Goal: Task Accomplishment & Management: Manage account settings

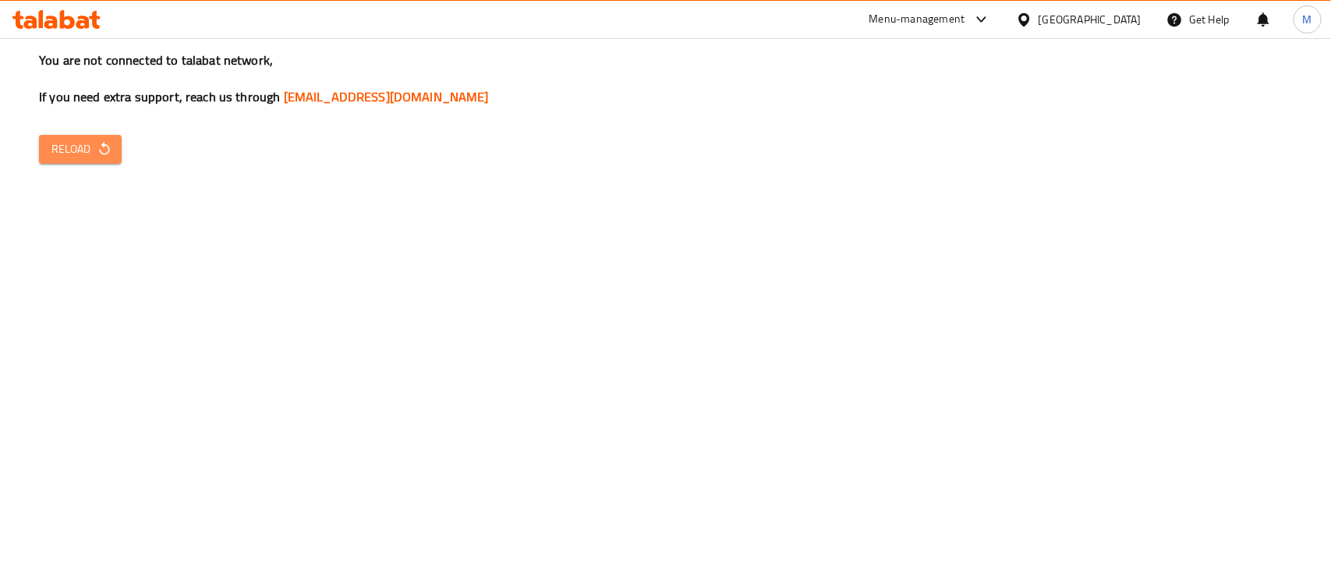
click at [73, 142] on span "Reload" at bounding box center [80, 149] width 58 height 19
click at [82, 144] on span "Reload" at bounding box center [80, 149] width 58 height 19
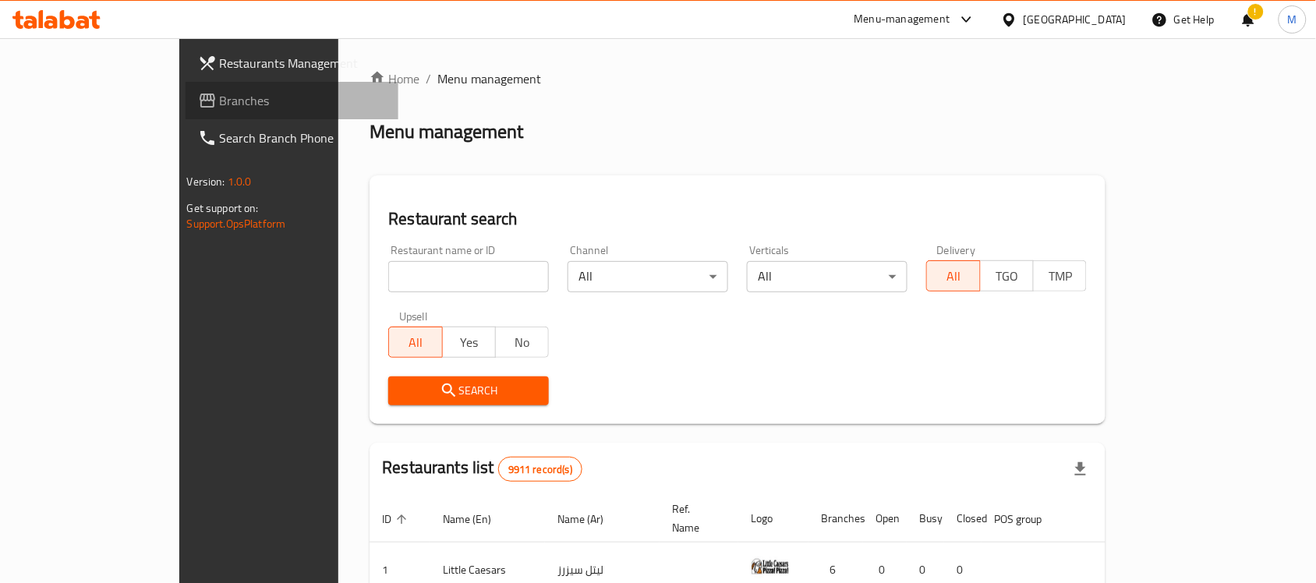
click at [220, 97] on span "Branches" at bounding box center [303, 100] width 167 height 19
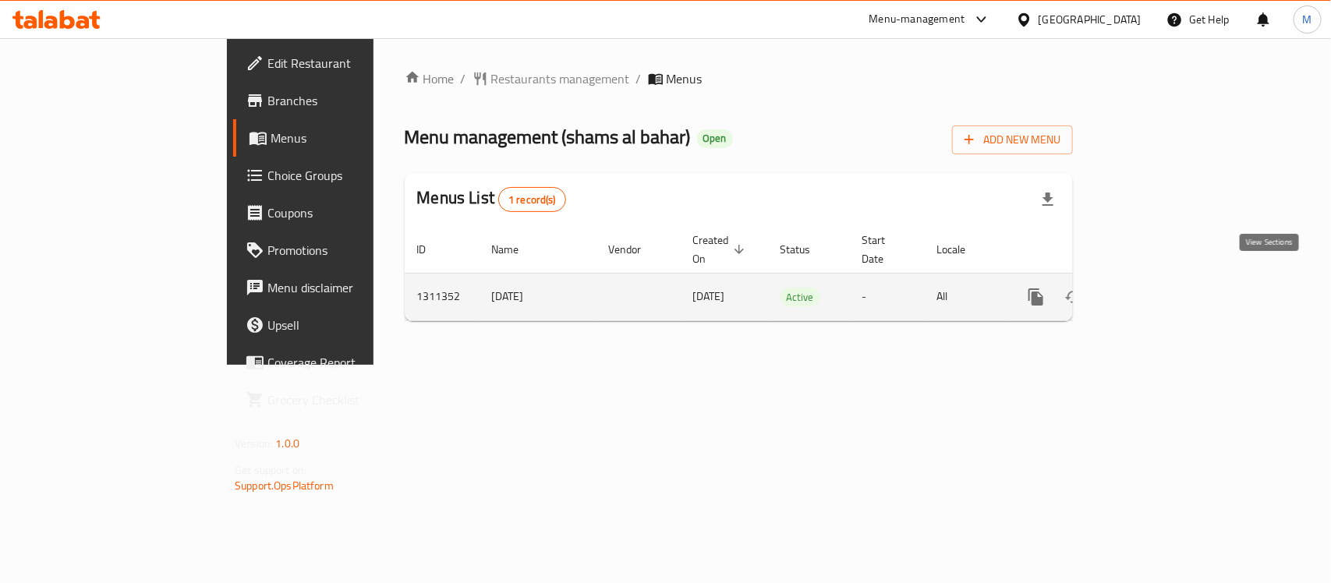
click at [1158, 288] on icon "enhanced table" at bounding box center [1148, 297] width 19 height 19
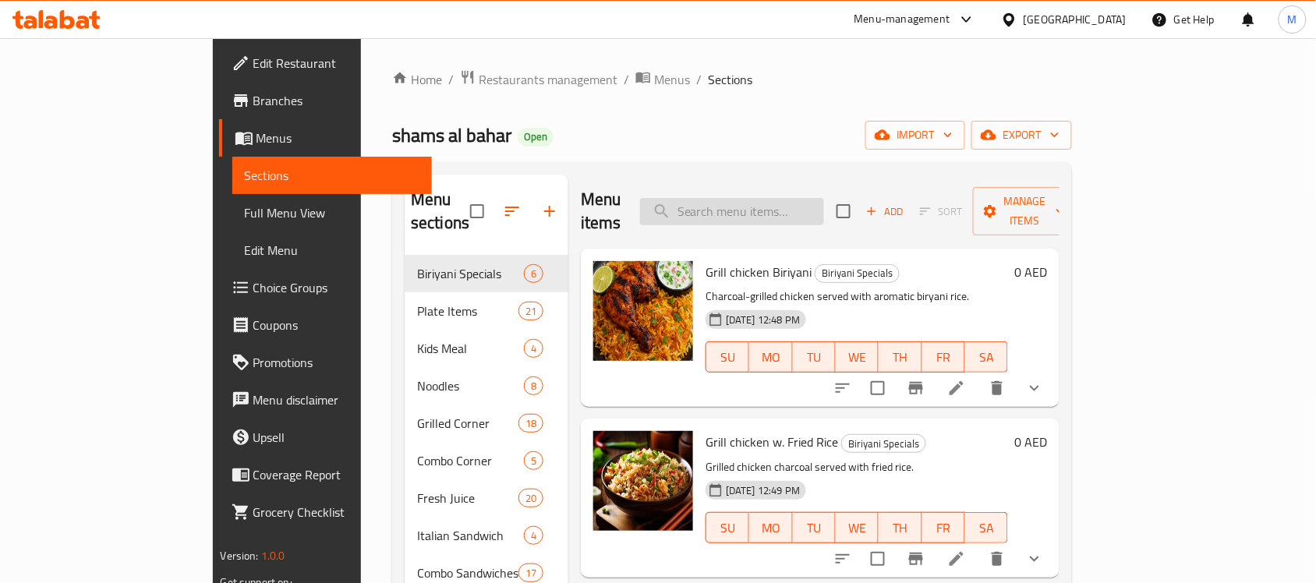
click at [796, 198] on input "search" at bounding box center [732, 211] width 184 height 27
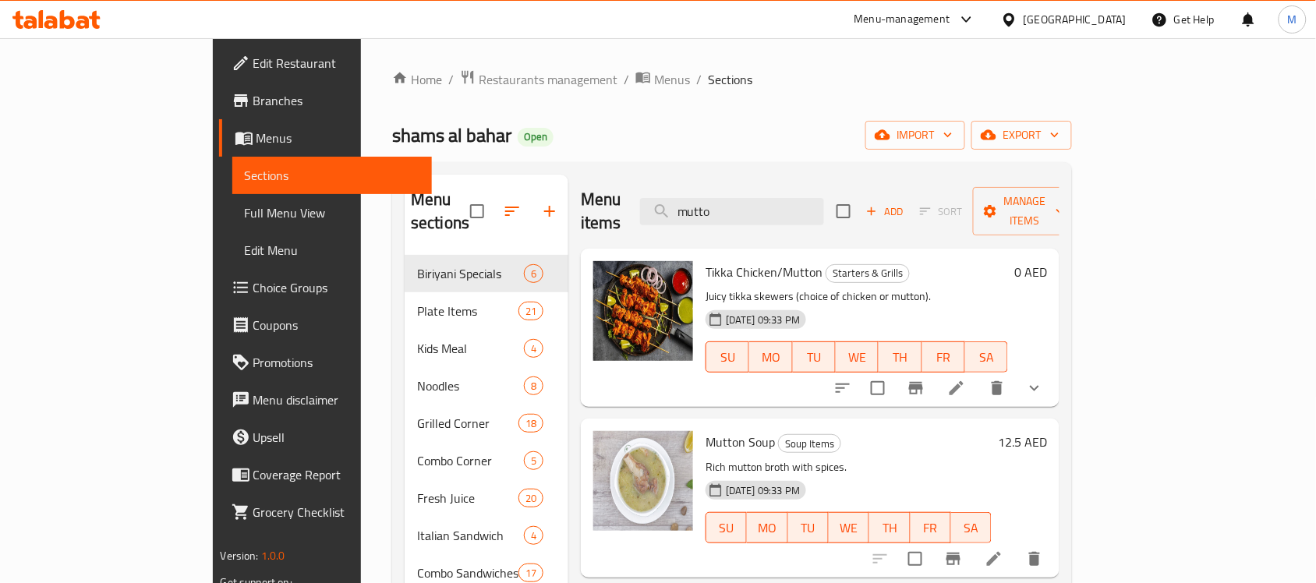
type input "mutto"
click at [1053, 371] on button "show more" at bounding box center [1034, 388] width 37 height 37
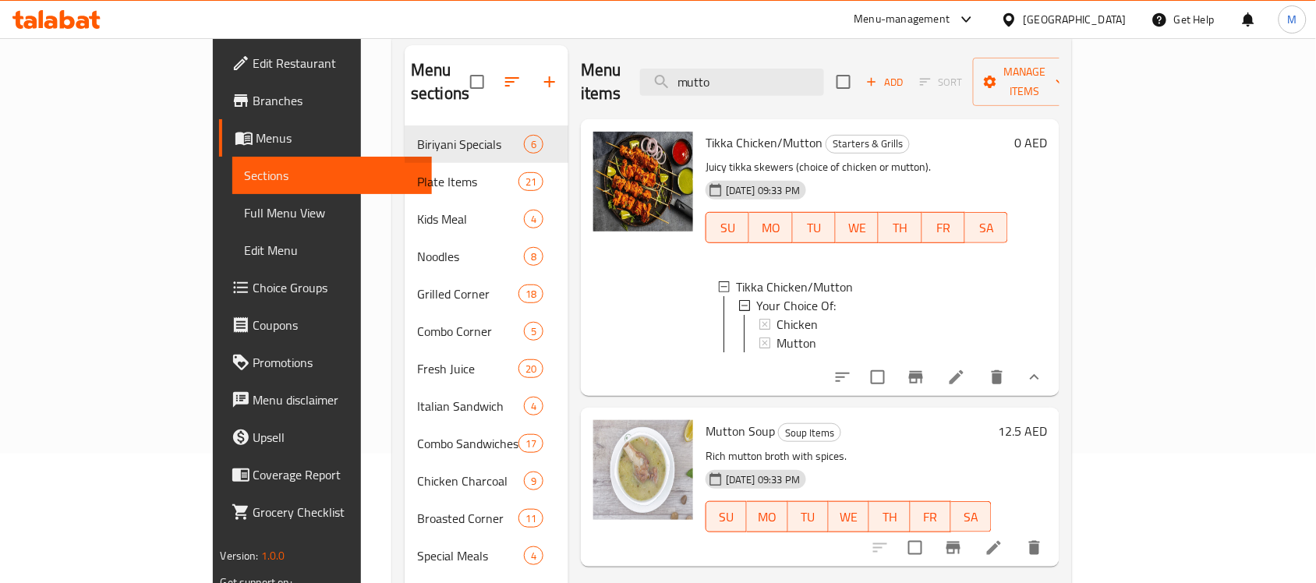
scroll to position [130, 0]
click at [964, 370] on icon at bounding box center [957, 377] width 14 height 14
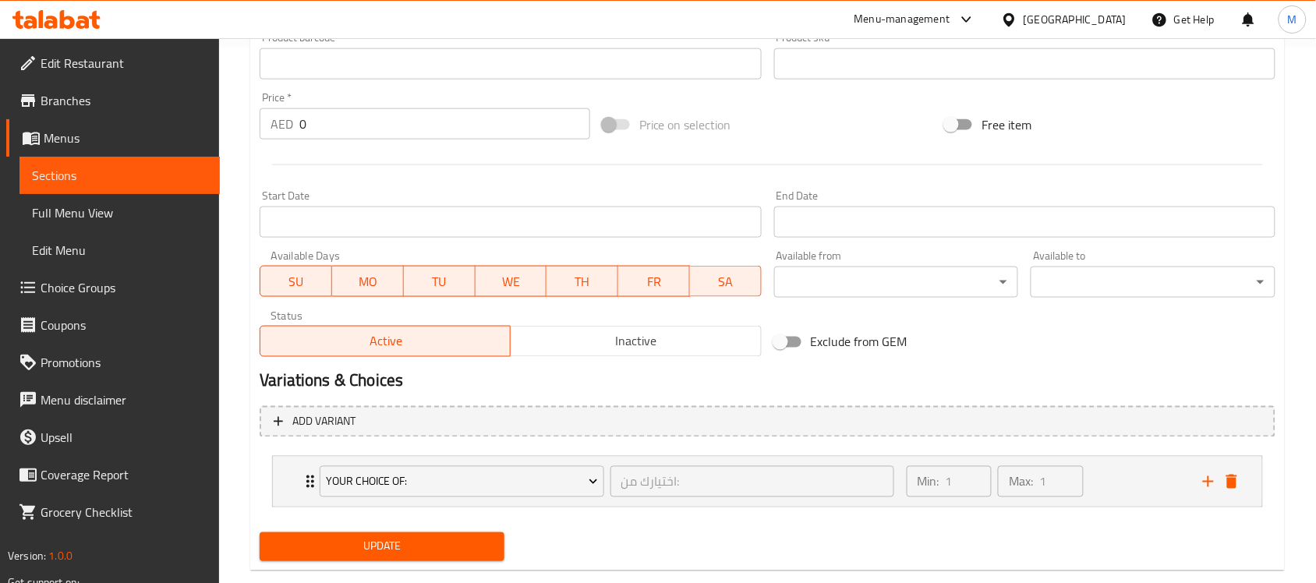
scroll to position [566, 0]
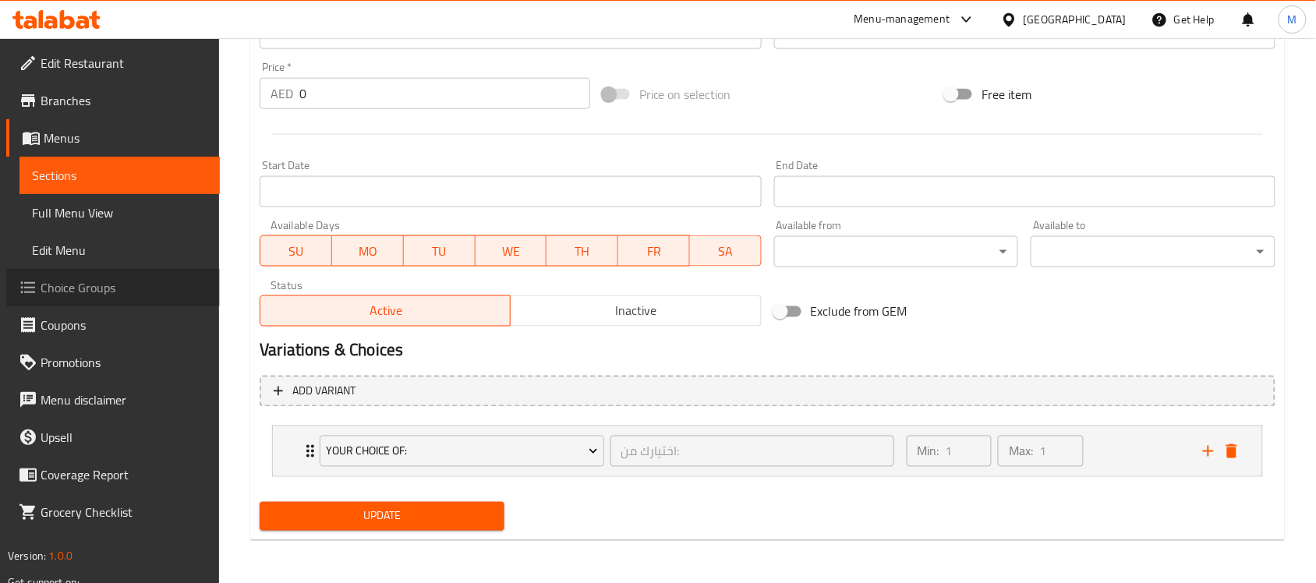
click at [82, 289] on span "Choice Groups" at bounding box center [124, 287] width 167 height 19
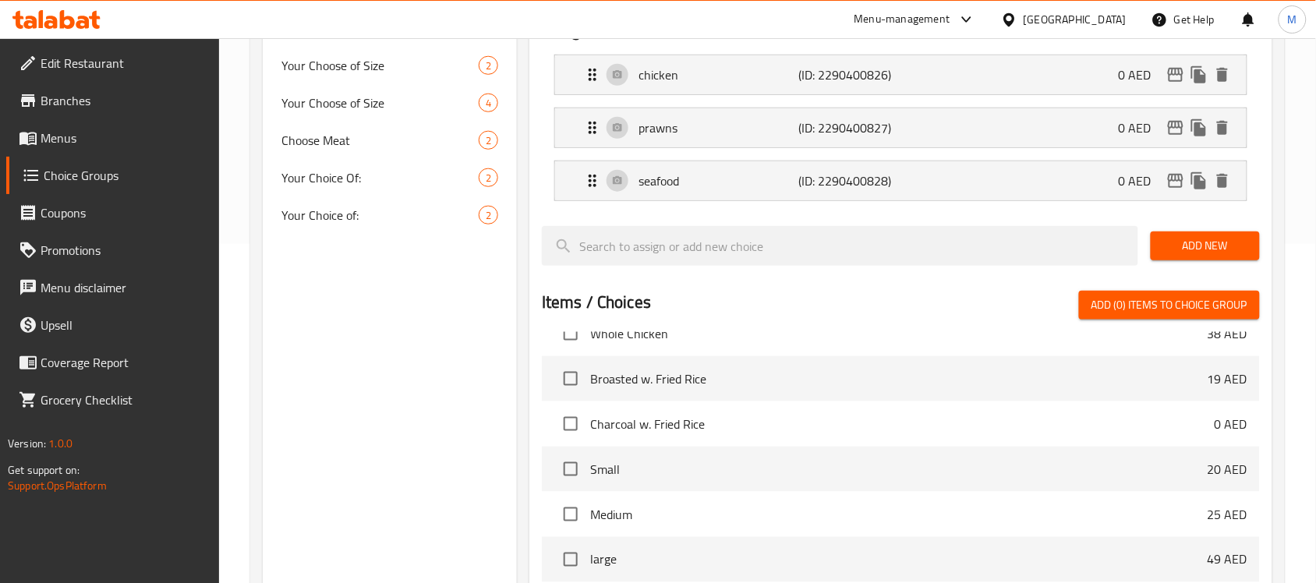
scroll to position [318, 0]
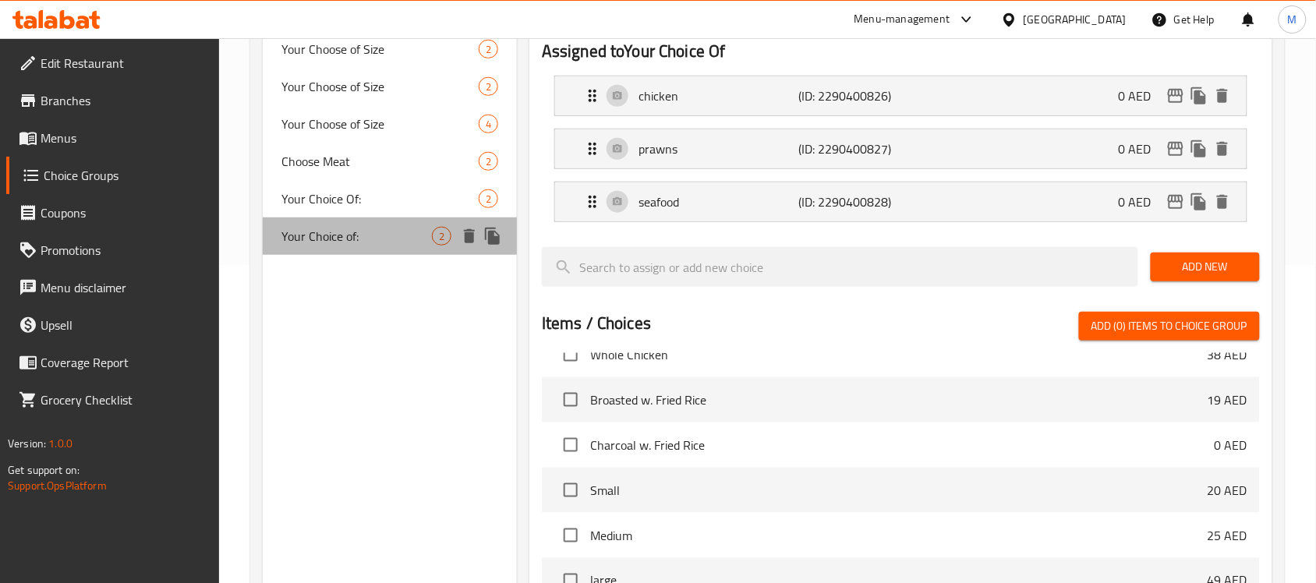
click at [363, 232] on span "Your Choice of:" at bounding box center [356, 236] width 150 height 19
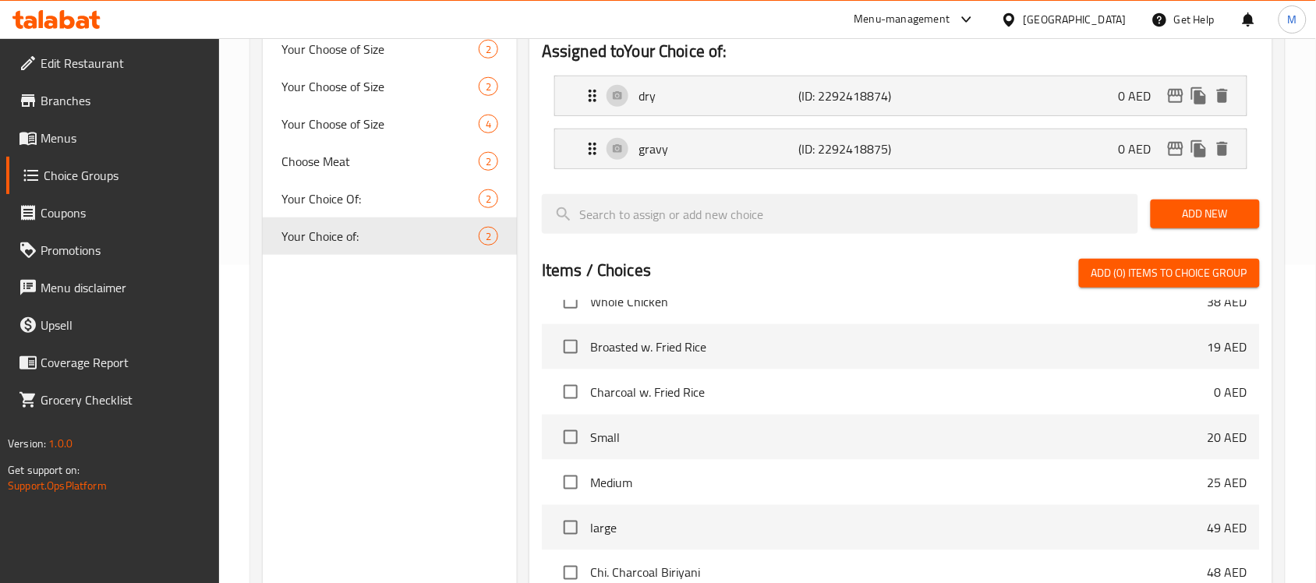
type input "Your Choice of:"
type input "اختيارك من:"
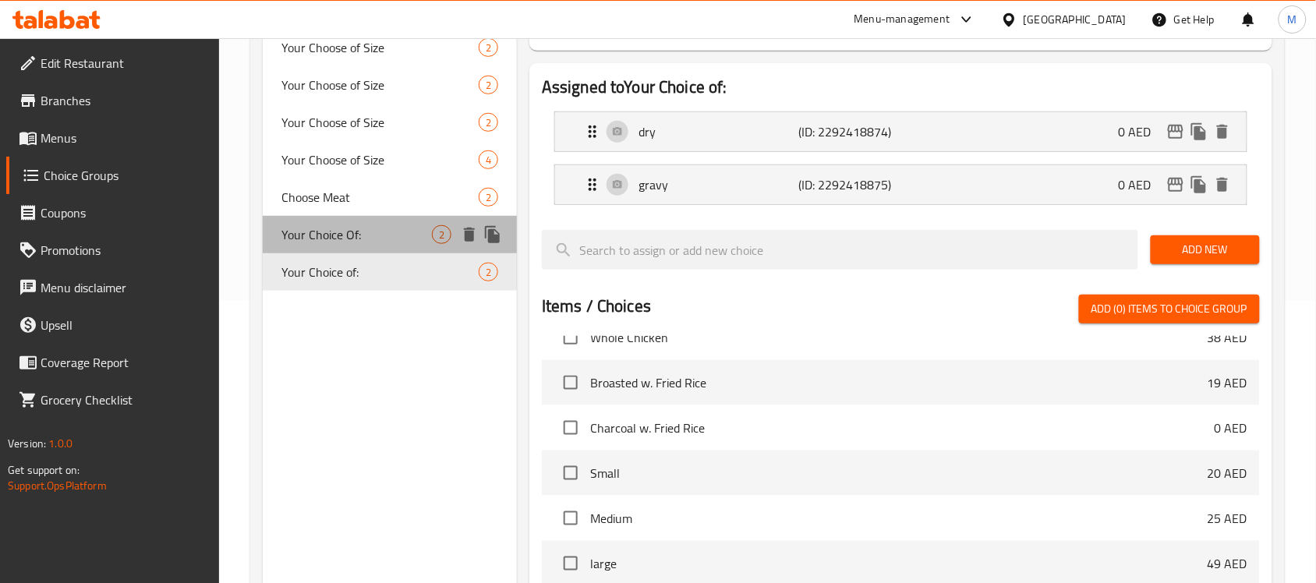
click at [330, 250] on div "Your Choice Of: 2" at bounding box center [390, 234] width 254 height 37
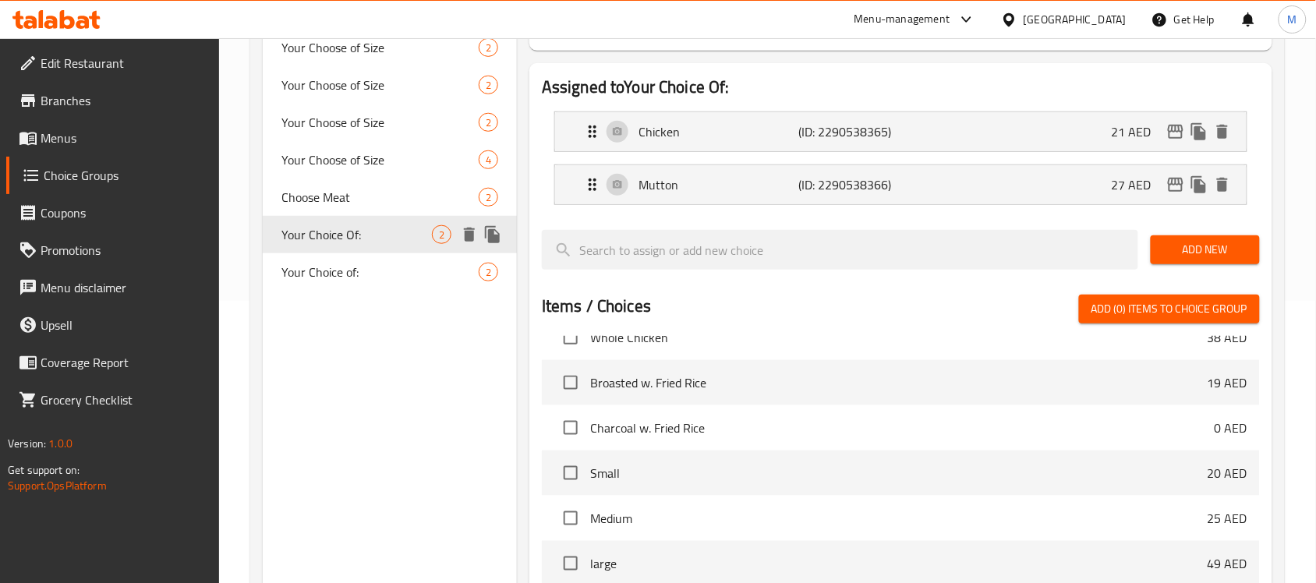
type input "Your Choice Of:"
click at [33, 5] on div at bounding box center [56, 19] width 113 height 31
click at [49, 17] on icon at bounding box center [50, 22] width 13 height 13
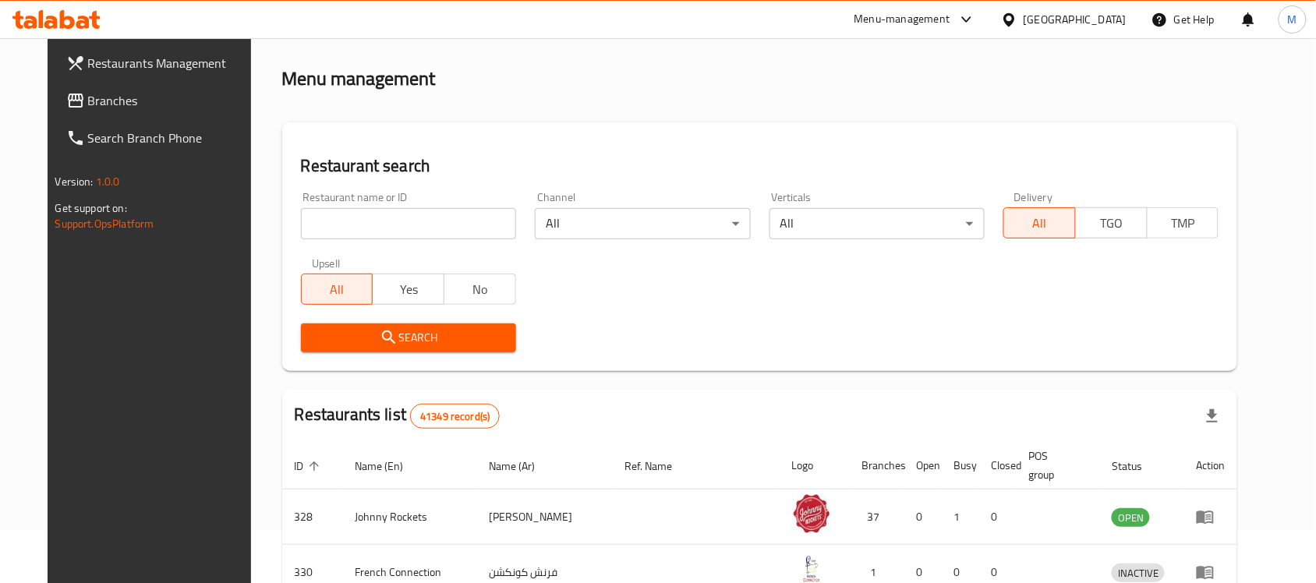
scroll to position [193, 0]
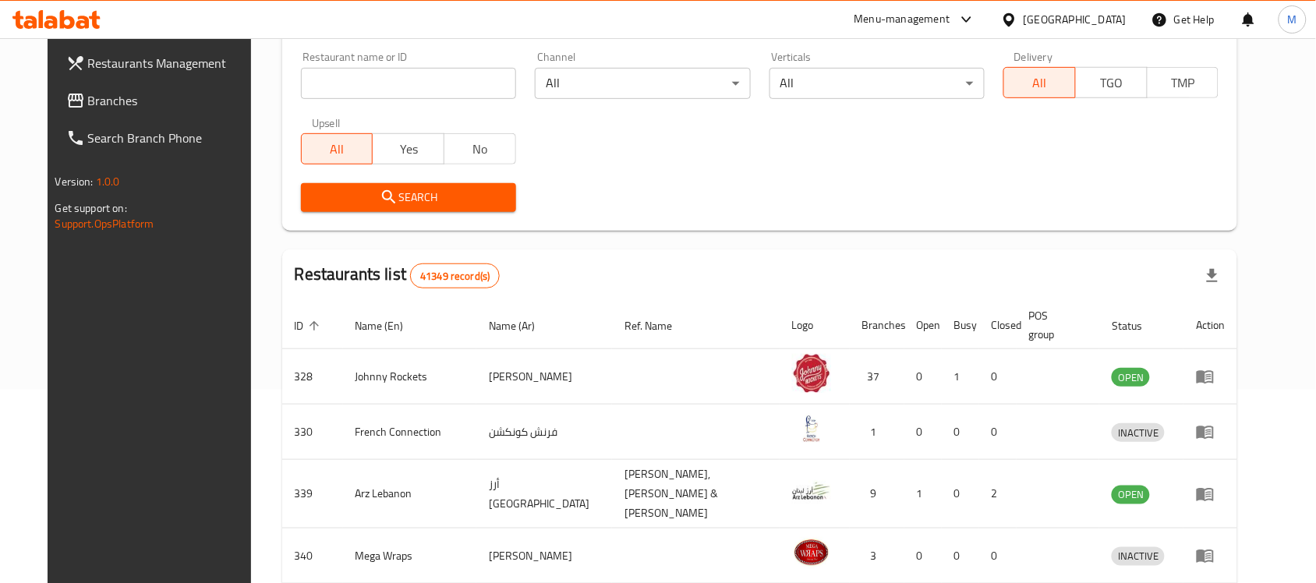
click at [157, 94] on span "Branches" at bounding box center [171, 100] width 167 height 19
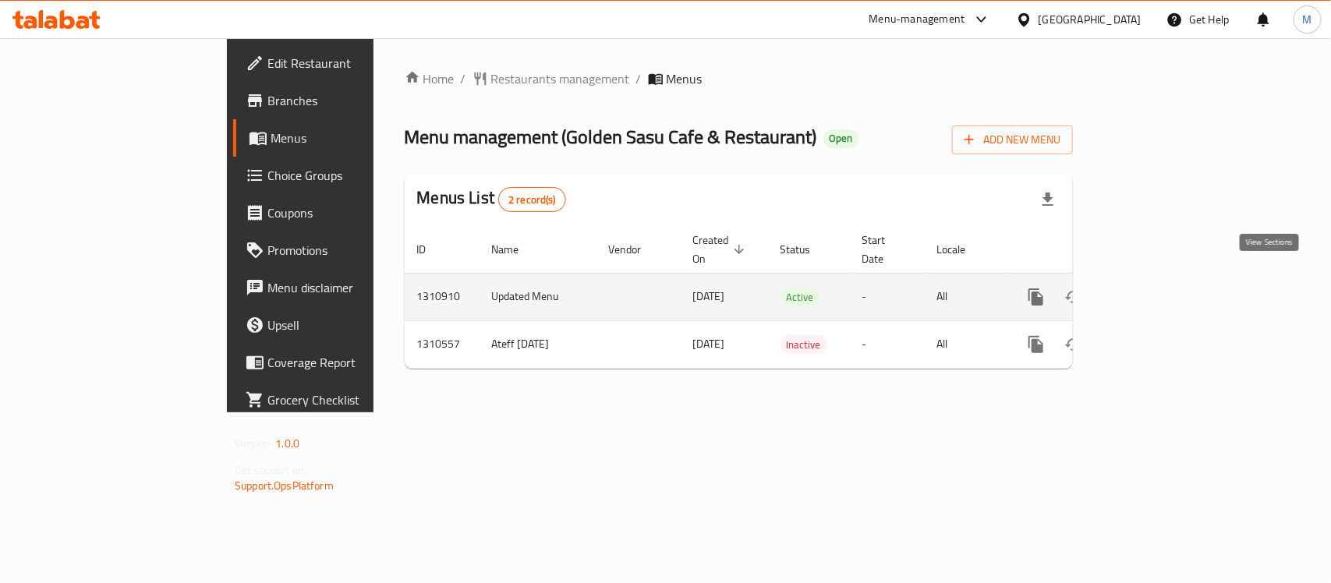
click at [1167, 278] on link "enhanced table" at bounding box center [1148, 296] width 37 height 37
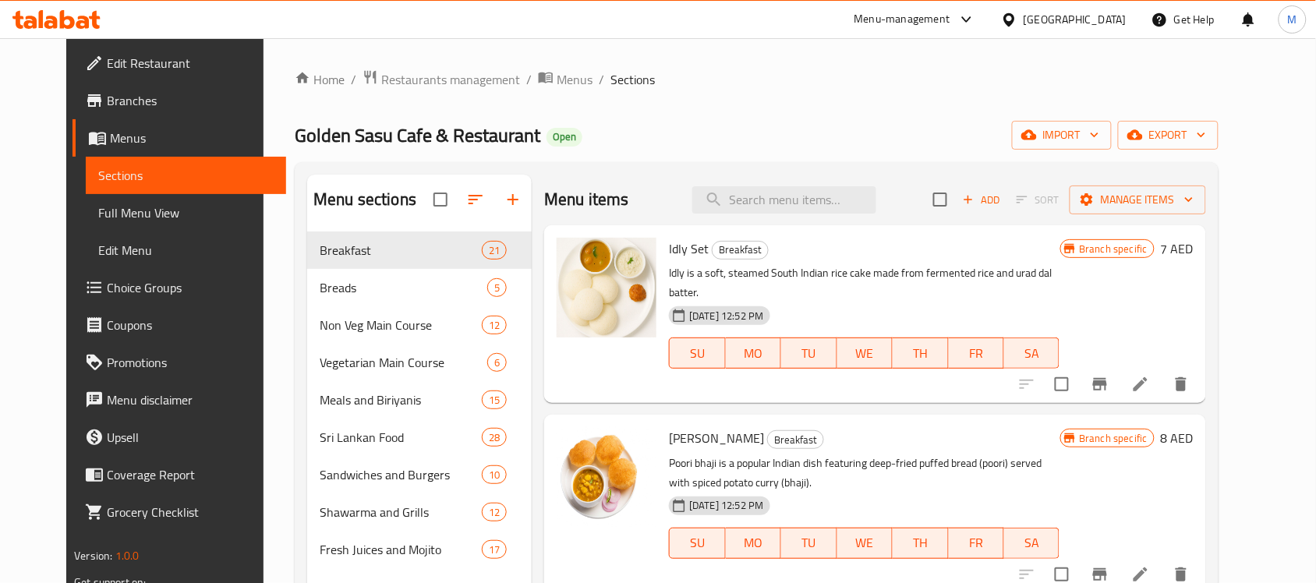
click at [669, 252] on span "Idly Set" at bounding box center [689, 248] width 40 height 23
copy h6 "Idly Set"
click at [121, 204] on span "Full Menu View" at bounding box center [185, 212] width 175 height 19
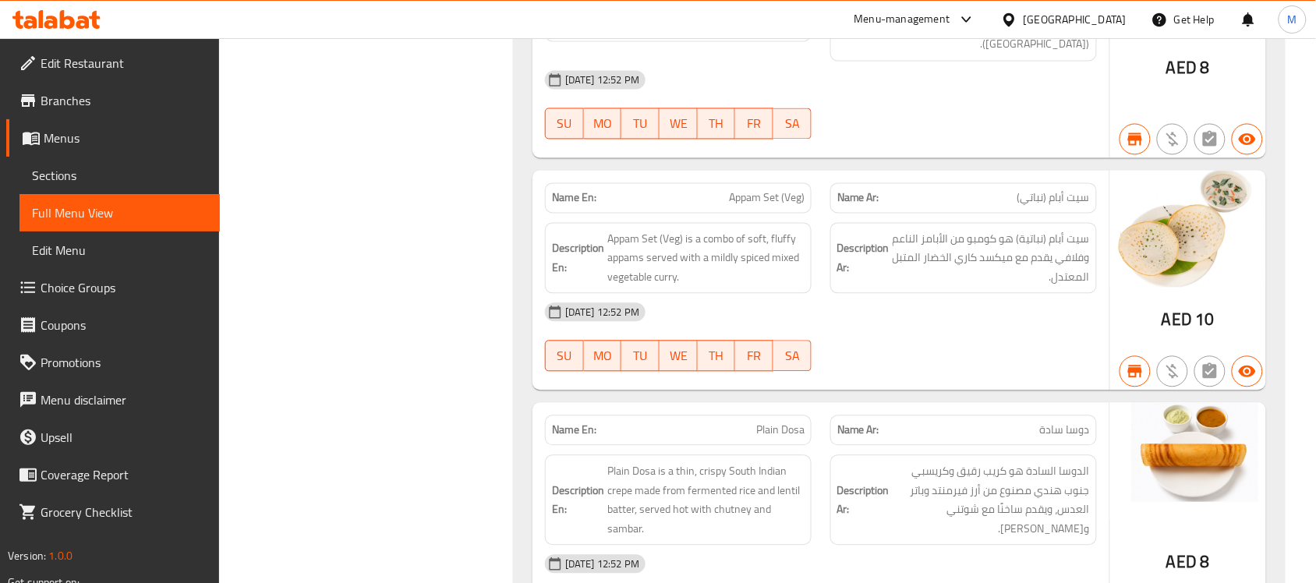
scroll to position [863, 0]
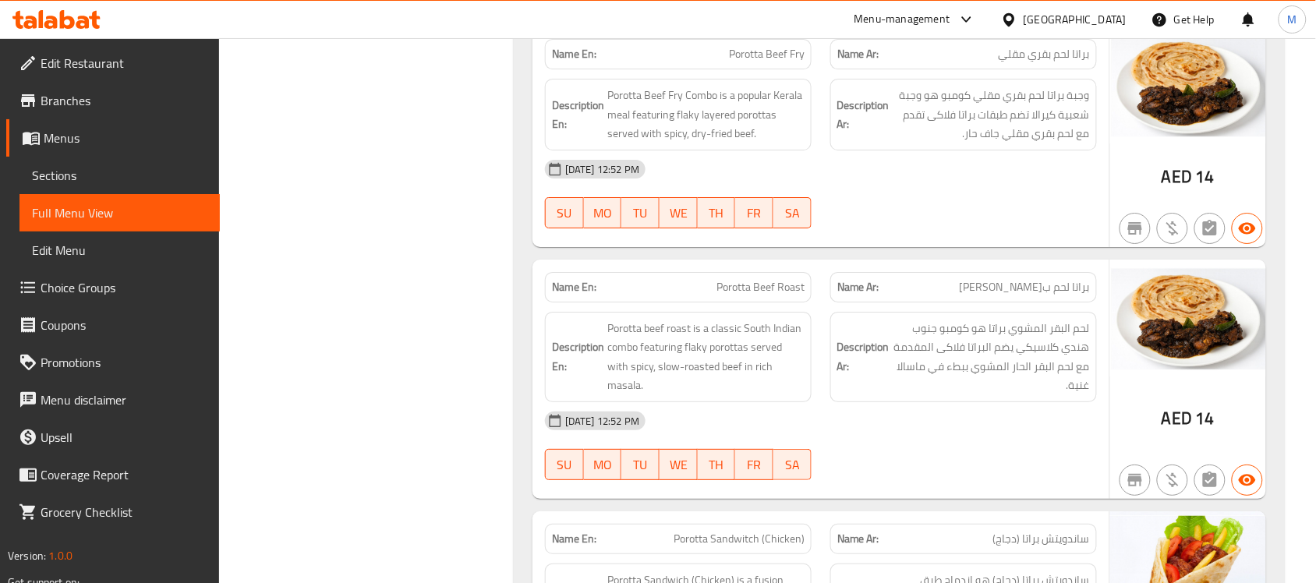
scroll to position [3345, 0]
